Goal: Find specific page/section: Find specific page/section

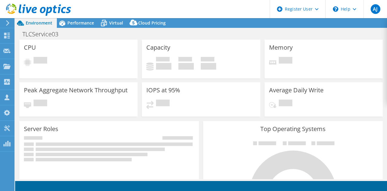
select select "USD"
select select "[GEOGRAPHIC_DATA]"
select select "AUD"
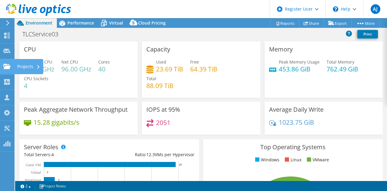
click at [9, 64] on use at bounding box center [6, 65] width 7 height 5
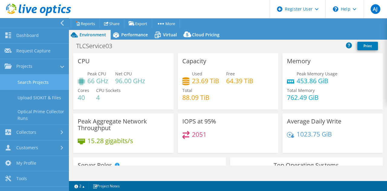
click at [44, 81] on link "Search Projects" at bounding box center [34, 81] width 69 height 15
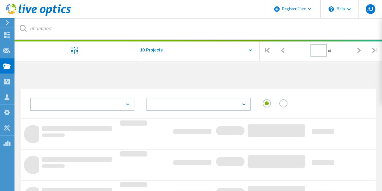
type input "1"
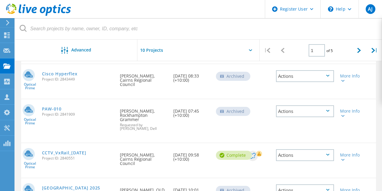
scroll to position [211, 0]
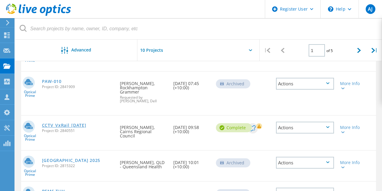
click at [69, 123] on link "CCTV_VxRail_01-04-25" at bounding box center [64, 125] width 44 height 4
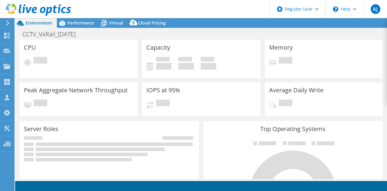
select select "USD"
select select "[GEOGRAPHIC_DATA]"
select select "AUD"
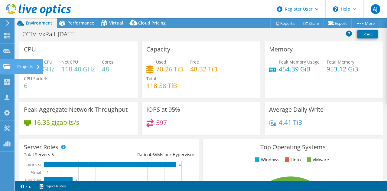
click at [35, 69] on div "Projects" at bounding box center [28, 66] width 29 height 15
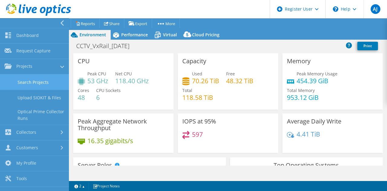
click at [49, 84] on link "Search Projects" at bounding box center [34, 81] width 69 height 15
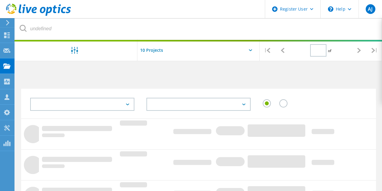
type input "1"
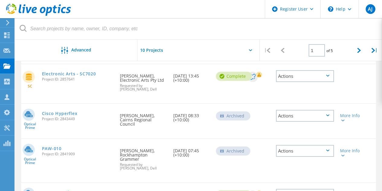
scroll to position [151, 0]
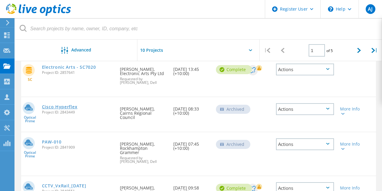
click at [66, 108] on link "Cisco Hyperflex" at bounding box center [60, 107] width 36 height 4
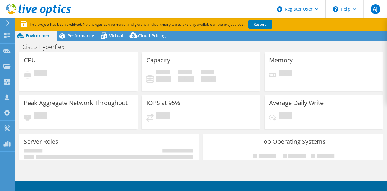
select select "USD"
